Goal: Task Accomplishment & Management: Manage account settings

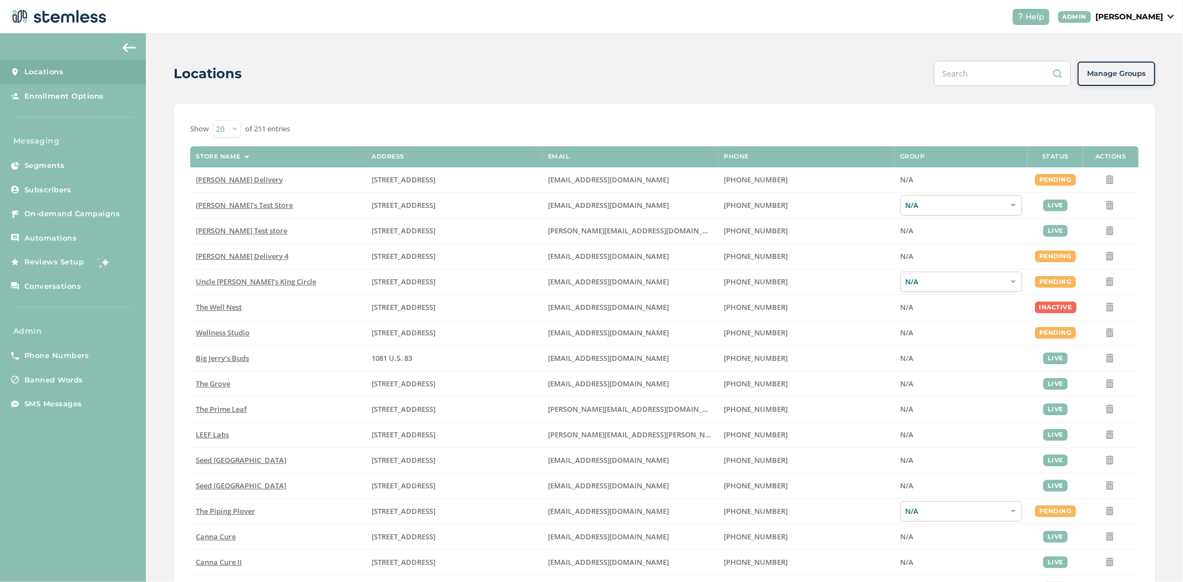
click at [1146, 17] on p "[PERSON_NAME]" at bounding box center [1129, 17] width 68 height 12
click at [1136, 78] on span "Impersonate" at bounding box center [1135, 79] width 54 height 11
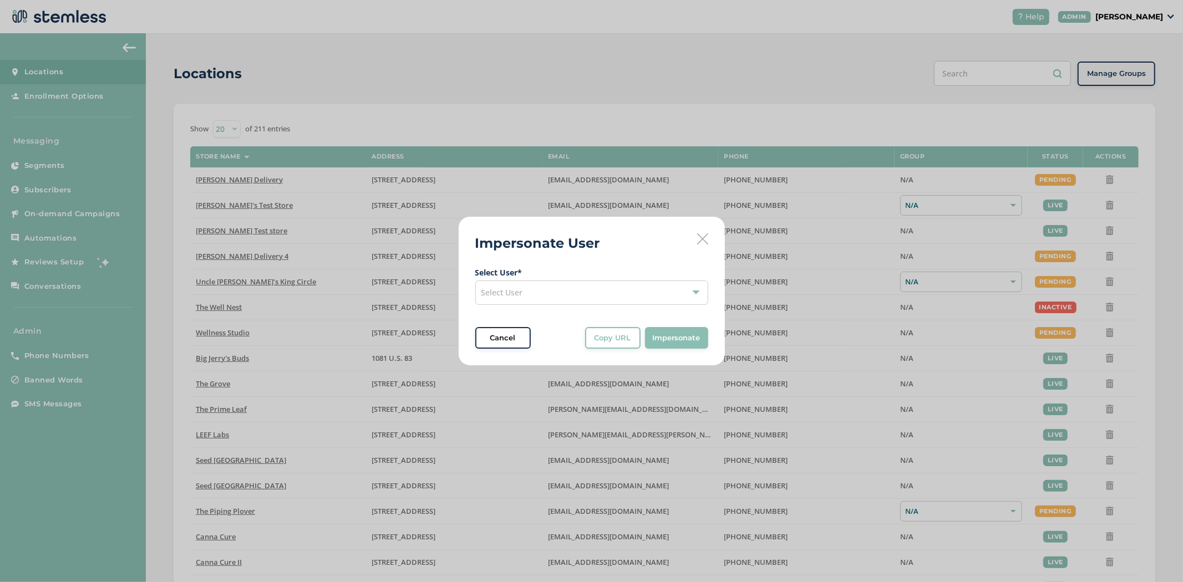
click at [585, 297] on div "Select User" at bounding box center [591, 293] width 233 height 24
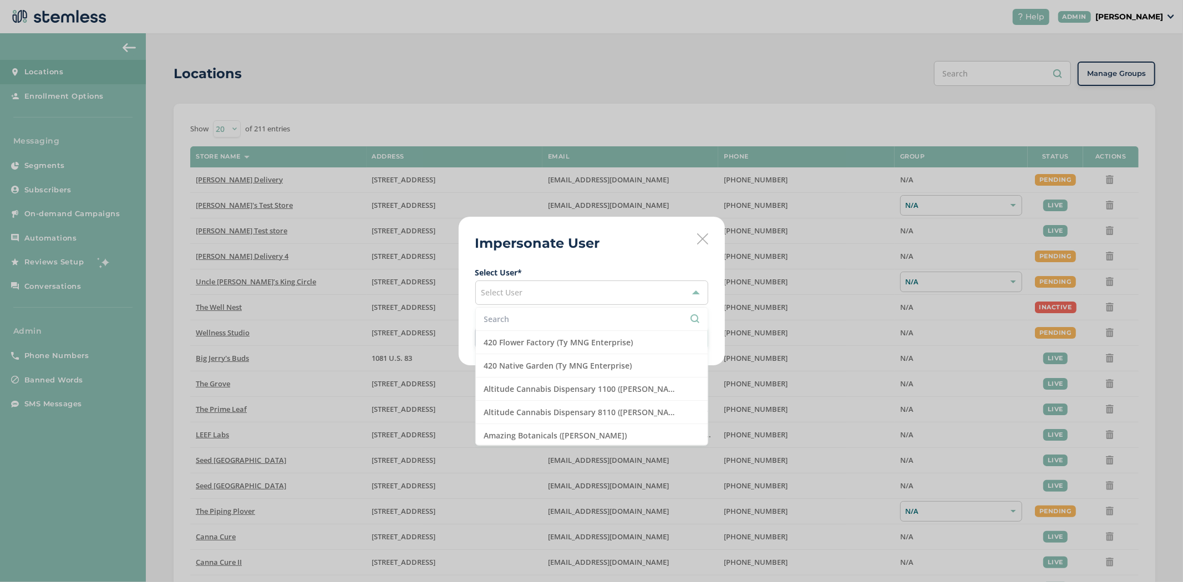
click at [559, 327] on li at bounding box center [592, 319] width 232 height 23
click at [562, 319] on input "text" at bounding box center [591, 319] width 215 height 12
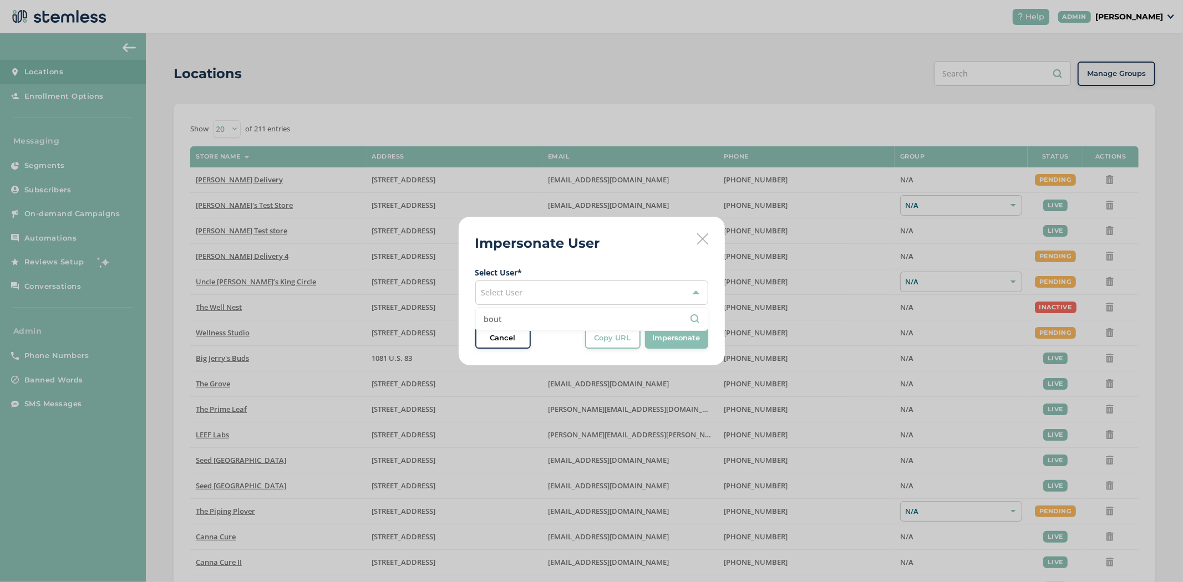
type input "bout"
click at [520, 296] on span "Select User" at bounding box center [502, 292] width 42 height 11
click at [501, 281] on div "Select User" at bounding box center [591, 293] width 233 height 24
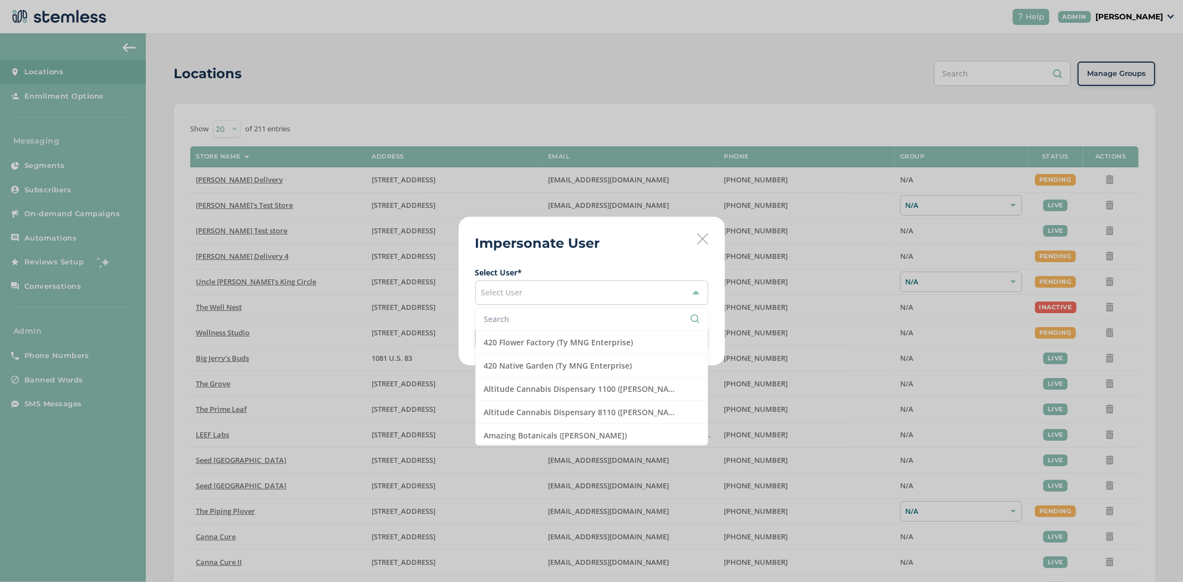
click at [501, 315] on input "text" at bounding box center [591, 319] width 215 height 12
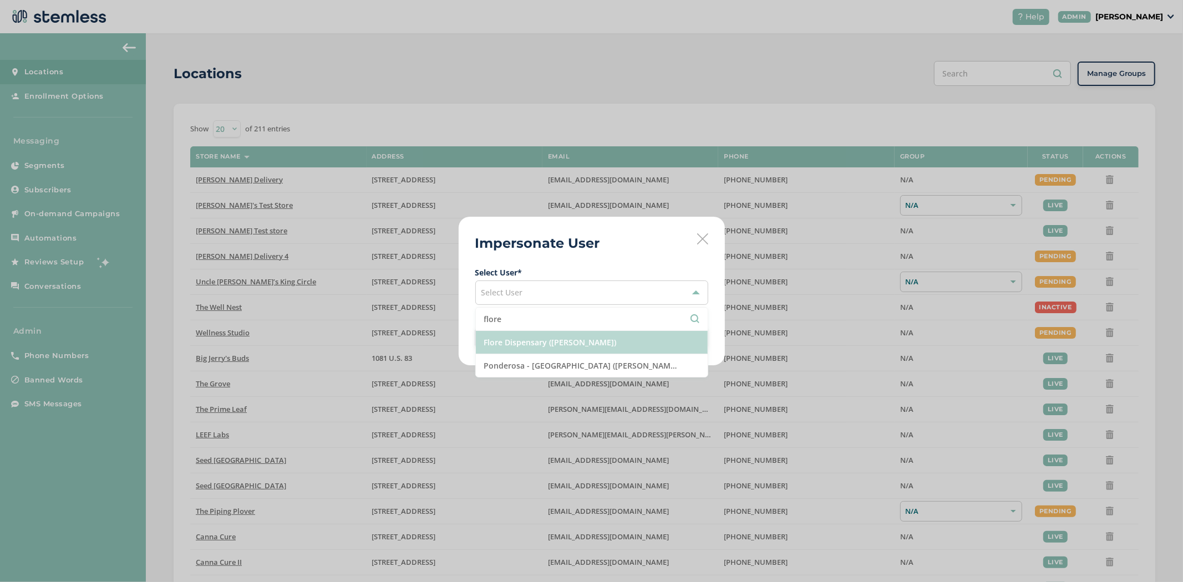
type input "flore"
click at [551, 352] on li "Flore Dispensary ([PERSON_NAME])" at bounding box center [592, 342] width 232 height 23
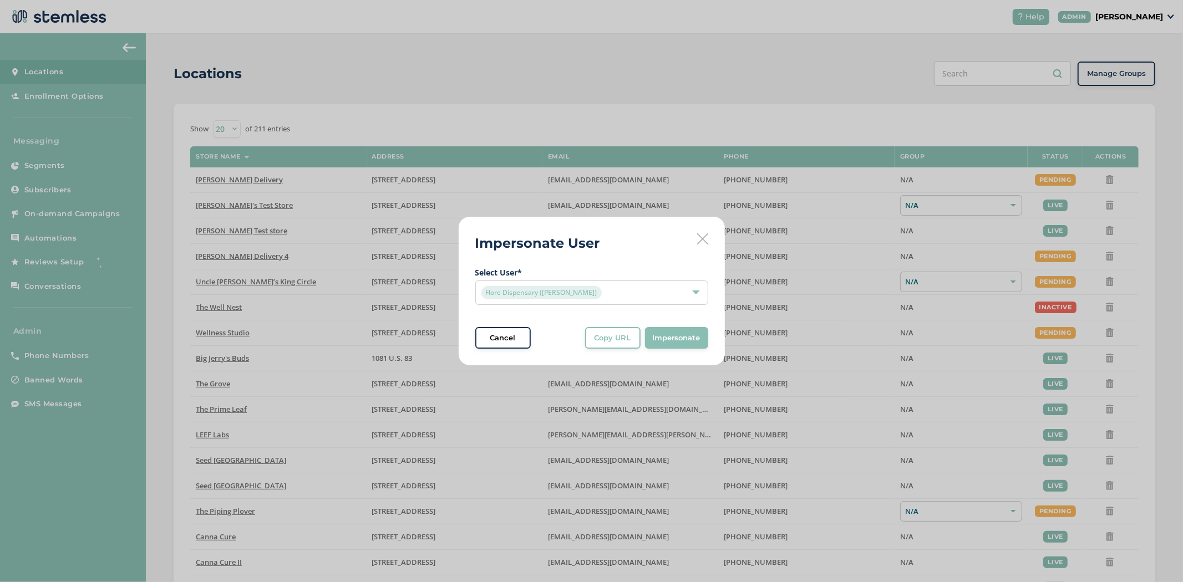
click at [688, 337] on span "Impersonate" at bounding box center [677, 338] width 48 height 11
